Goal: Navigation & Orientation: Find specific page/section

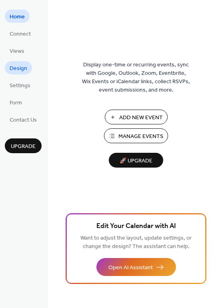
click at [20, 67] on span "Design" at bounding box center [19, 68] width 18 height 8
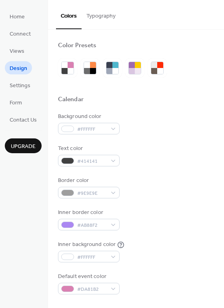
scroll to position [12, 0]
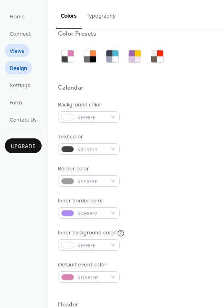
click at [16, 52] on span "Views" at bounding box center [17, 51] width 15 height 8
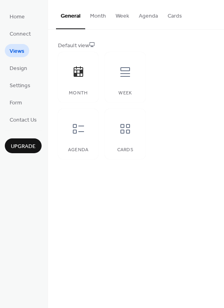
click at [131, 135] on div at bounding box center [125, 129] width 24 height 24
click at [125, 18] on button "Week" at bounding box center [122, 14] width 23 height 28
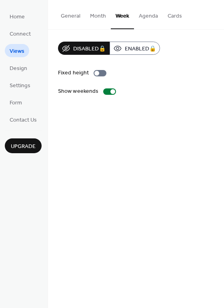
click at [77, 16] on button "General" at bounding box center [70, 14] width 29 height 28
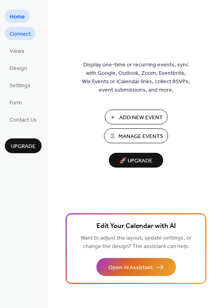
click at [21, 36] on span "Connect" at bounding box center [20, 34] width 21 height 8
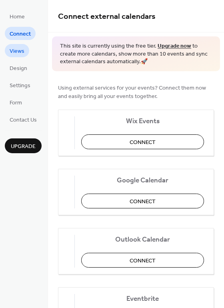
click at [20, 49] on span "Views" at bounding box center [17, 51] width 15 height 8
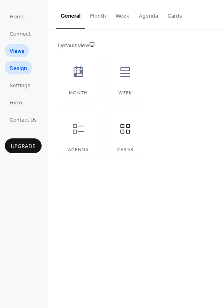
click at [20, 64] on span "Design" at bounding box center [19, 68] width 18 height 8
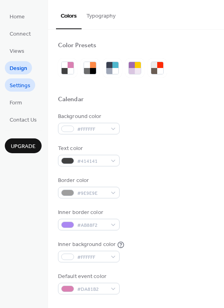
click at [21, 88] on span "Settings" at bounding box center [20, 86] width 21 height 8
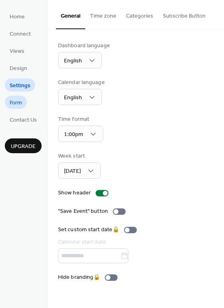
click at [18, 100] on span "Form" at bounding box center [16, 103] width 12 height 8
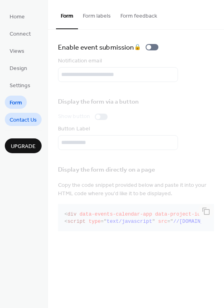
click at [21, 120] on span "Contact Us" at bounding box center [23, 120] width 27 height 8
